Goal: Book appointment/travel/reservation

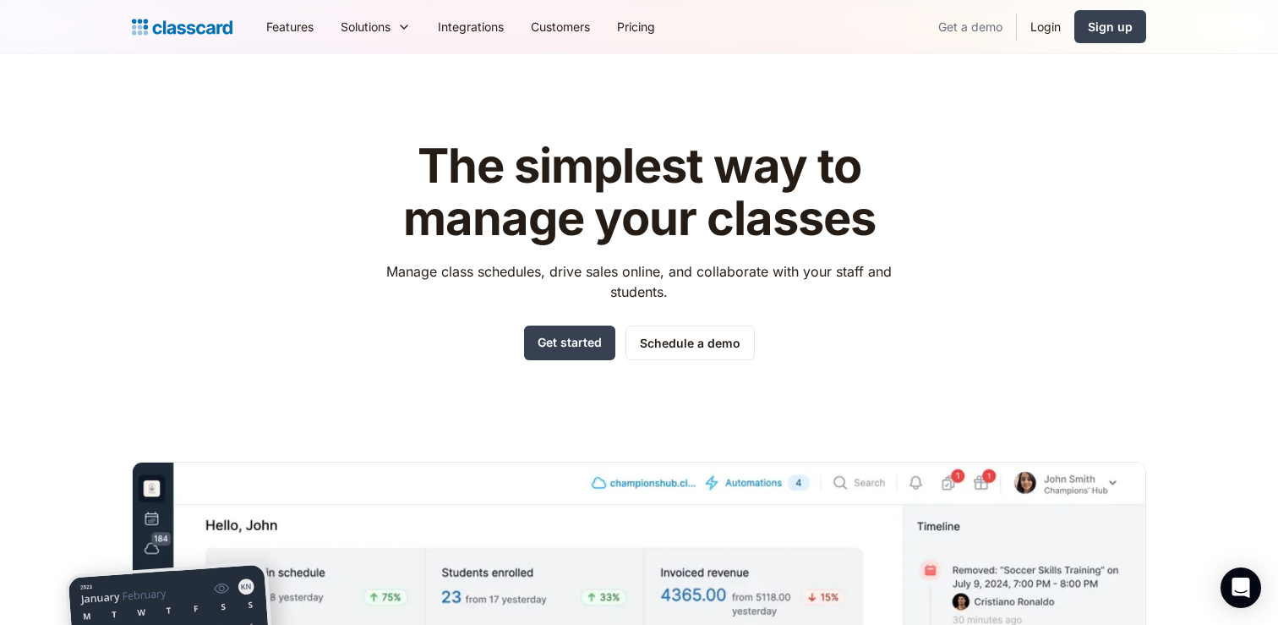
click at [955, 23] on link "Get a demo" at bounding box center [970, 27] width 91 height 38
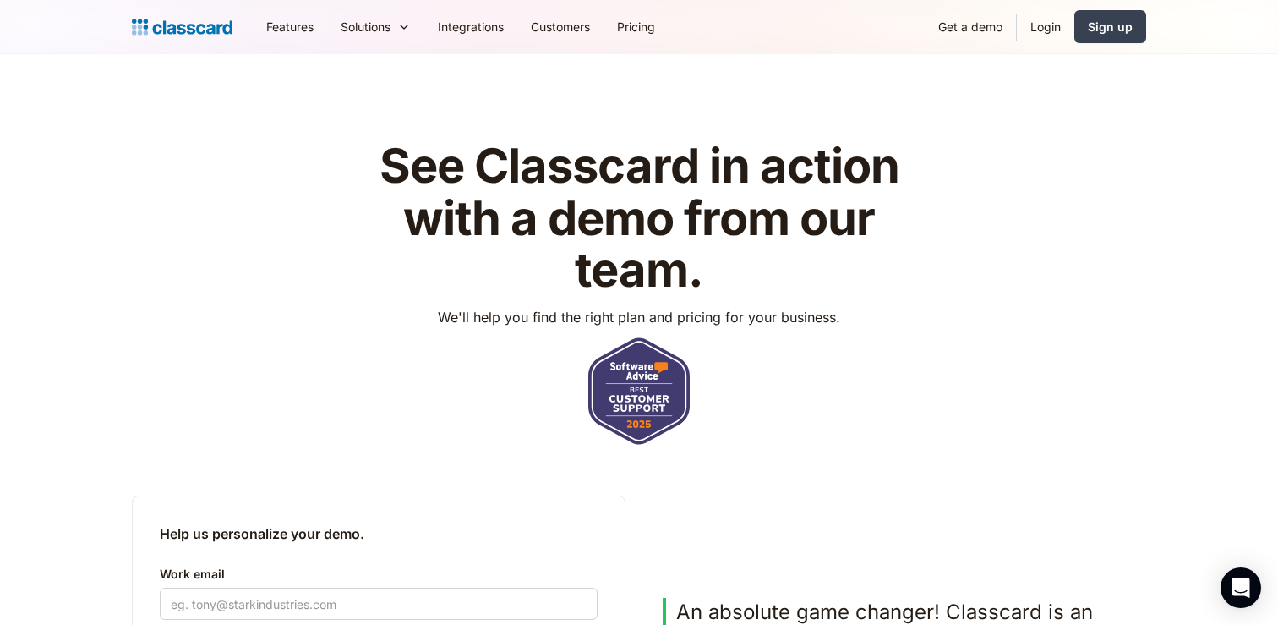
click at [194, 35] on img "home" at bounding box center [182, 27] width 101 height 24
